Goal: Task Accomplishment & Management: Manage account settings

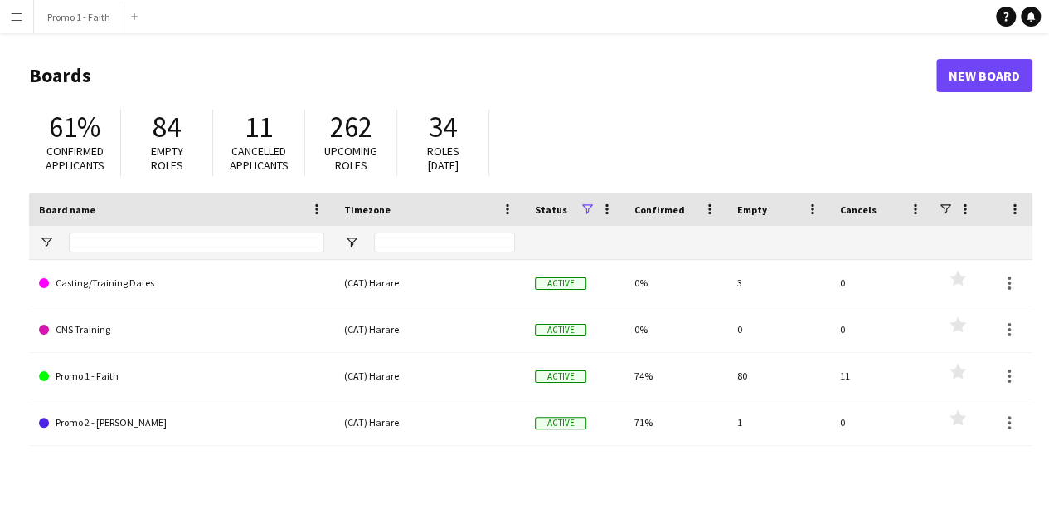
click at [22, 12] on app-icon "Menu" at bounding box center [16, 16] width 13 height 13
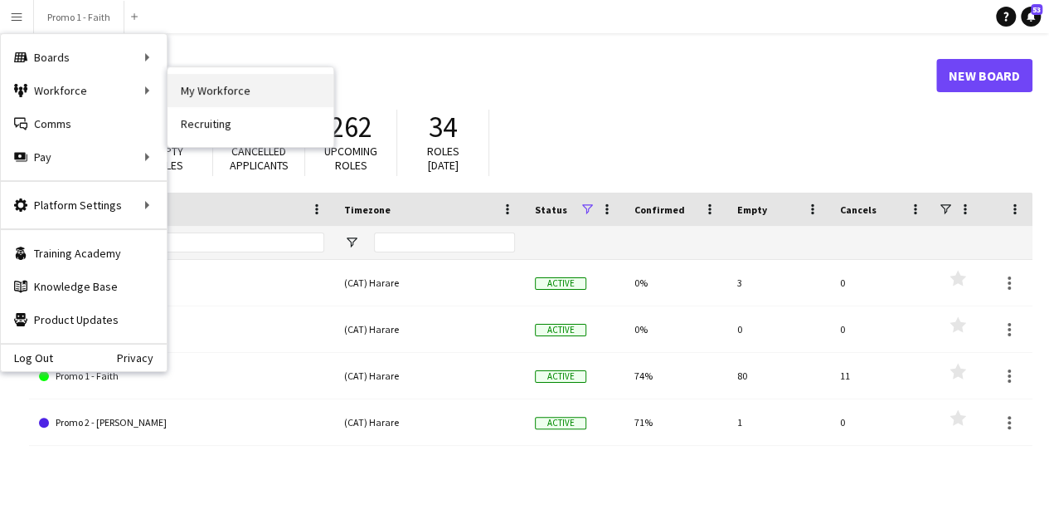
click at [212, 85] on link "My Workforce" at bounding box center [251, 90] width 166 height 33
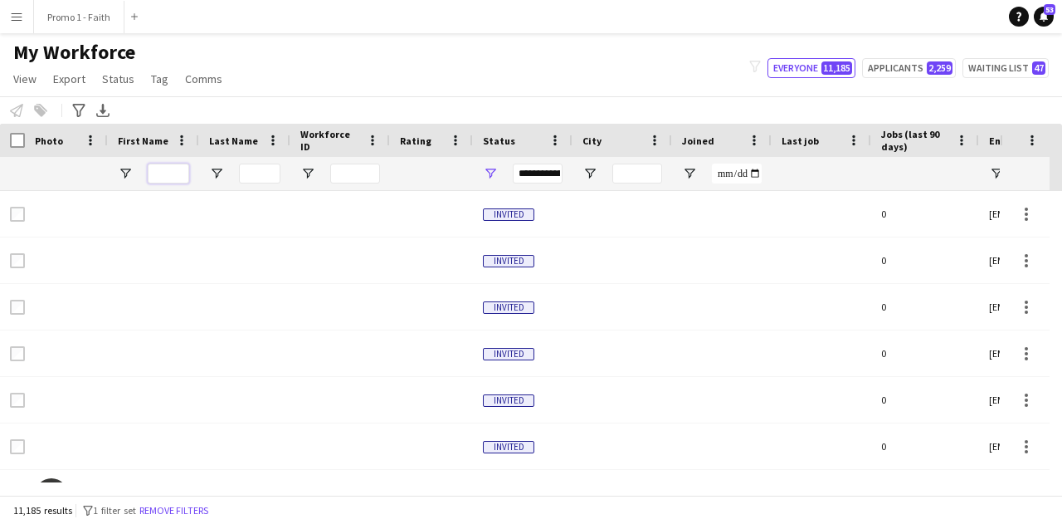
click at [173, 173] on input "First Name Filter Input" at bounding box center [168, 173] width 41 height 20
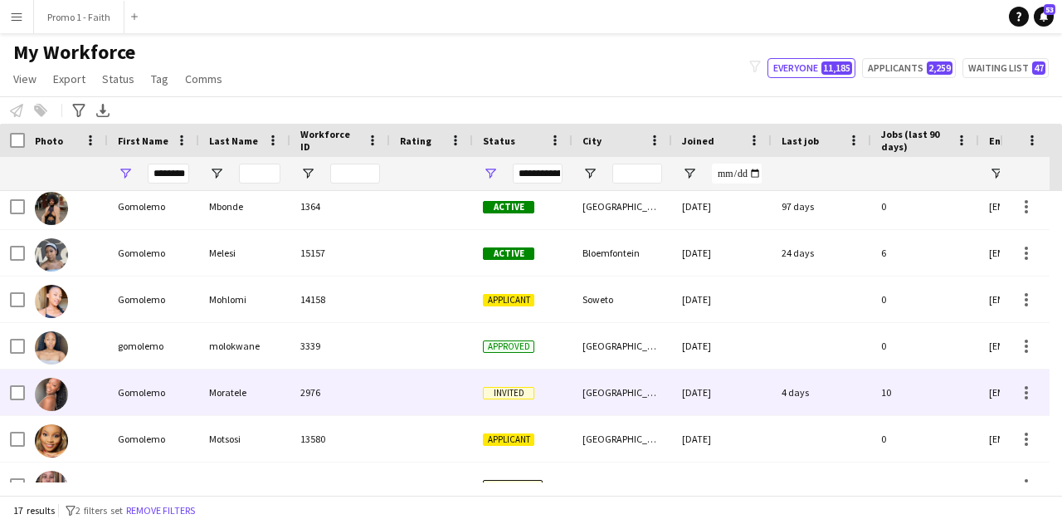
click at [201, 387] on div "Moratele" at bounding box center [244, 392] width 91 height 46
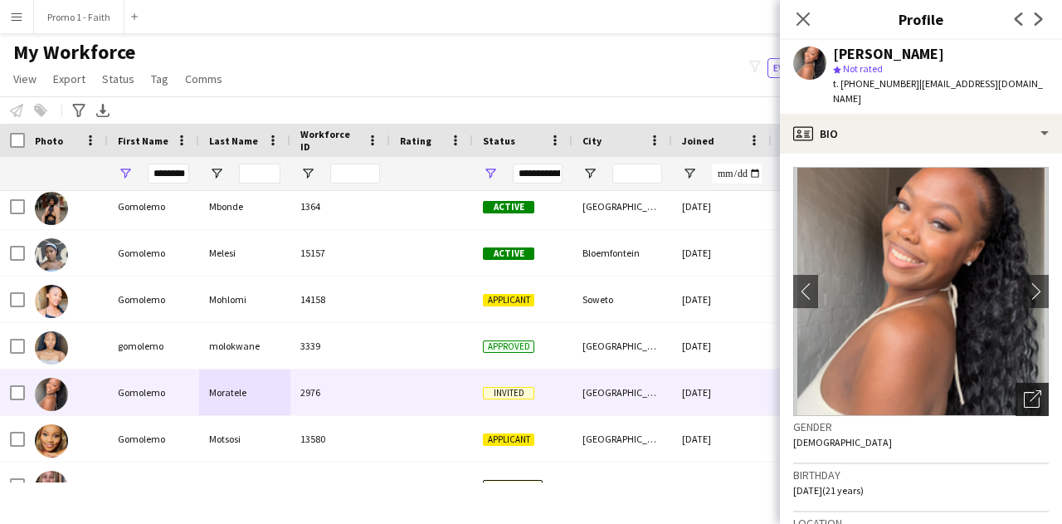
click at [1015, 382] on div "Open photos pop-in" at bounding box center [1031, 398] width 33 height 33
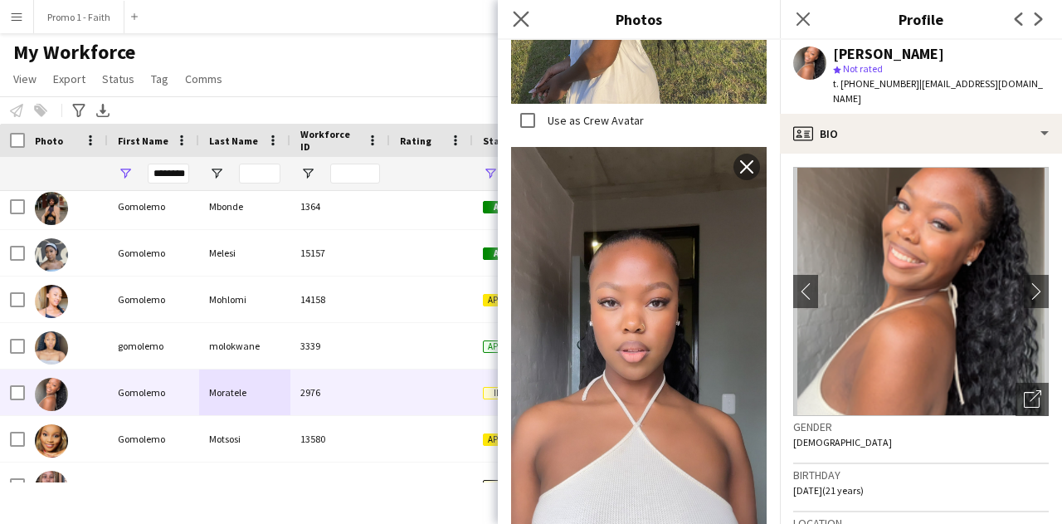
click at [512, 17] on app-icon "Close pop-in" at bounding box center [521, 19] width 24 height 24
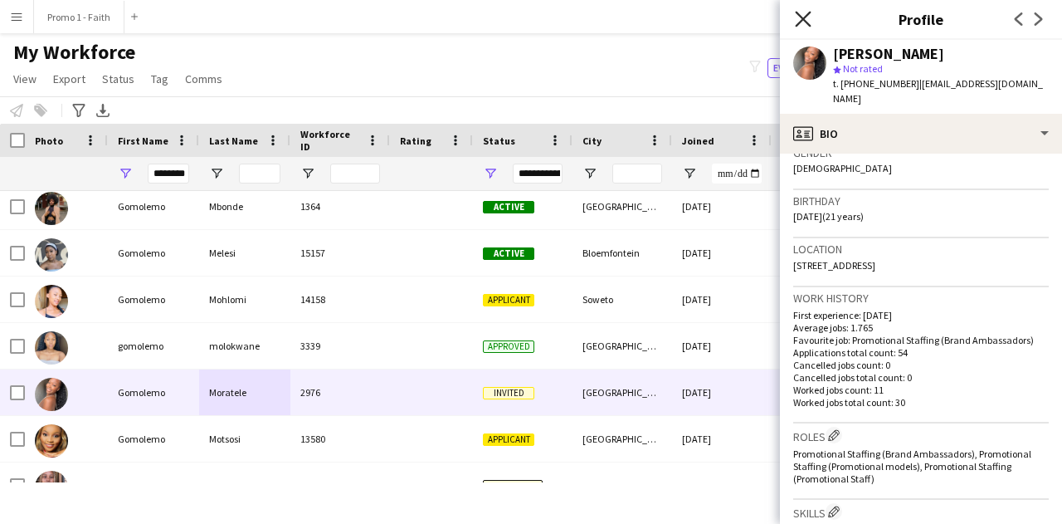
click at [801, 19] on icon at bounding box center [803, 19] width 16 height 16
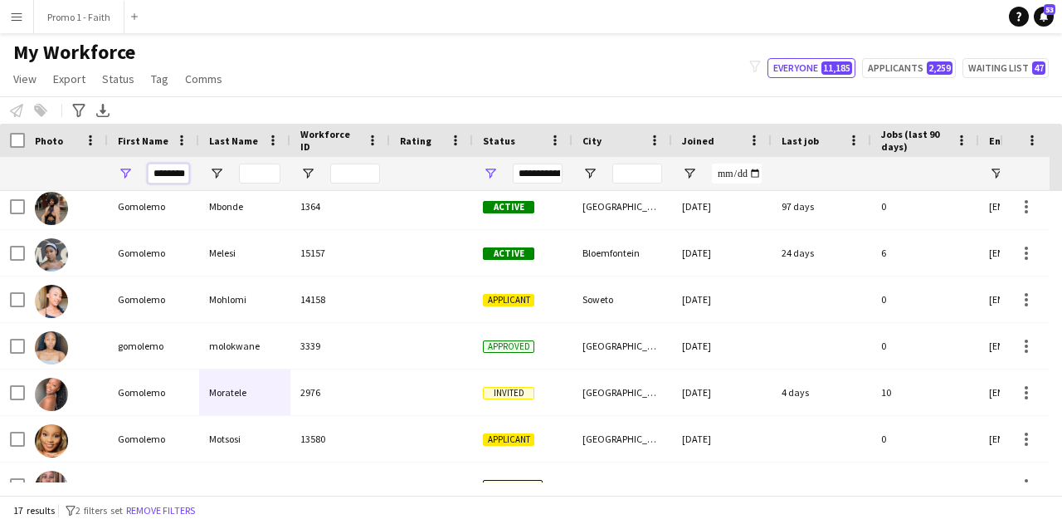
click at [159, 165] on input "********" at bounding box center [168, 173] width 41 height 20
type input "*"
